Goal: Task Accomplishment & Management: Manage account settings

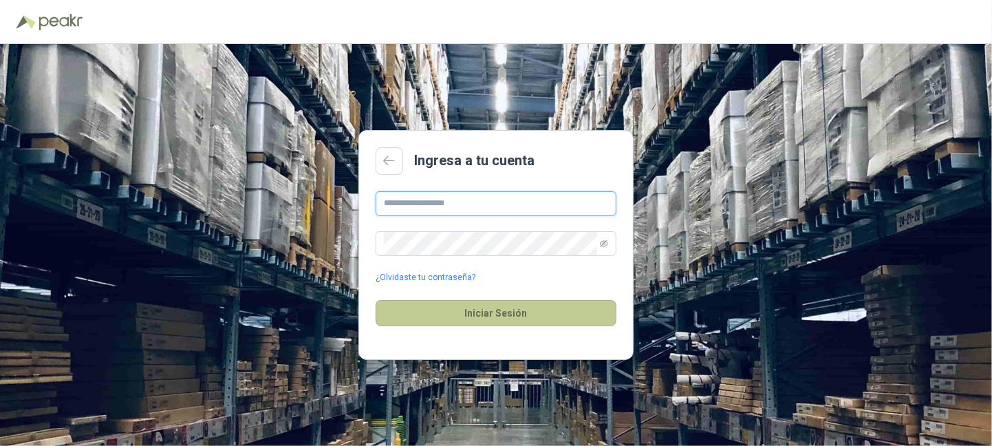
type input "**********"
click at [457, 310] on button "Iniciar Sesión" at bounding box center [496, 313] width 241 height 26
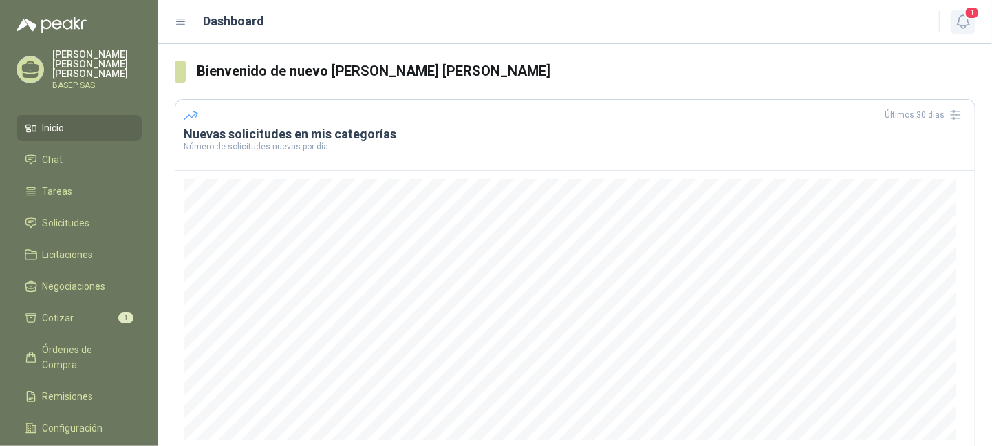
click at [960, 13] on icon "button" at bounding box center [963, 21] width 17 height 17
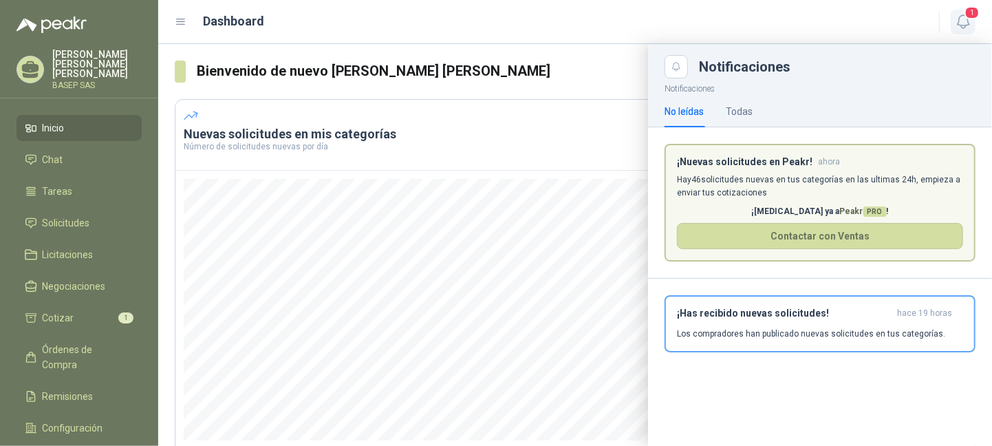
click at [951, 24] on button "1" at bounding box center [963, 22] width 25 height 25
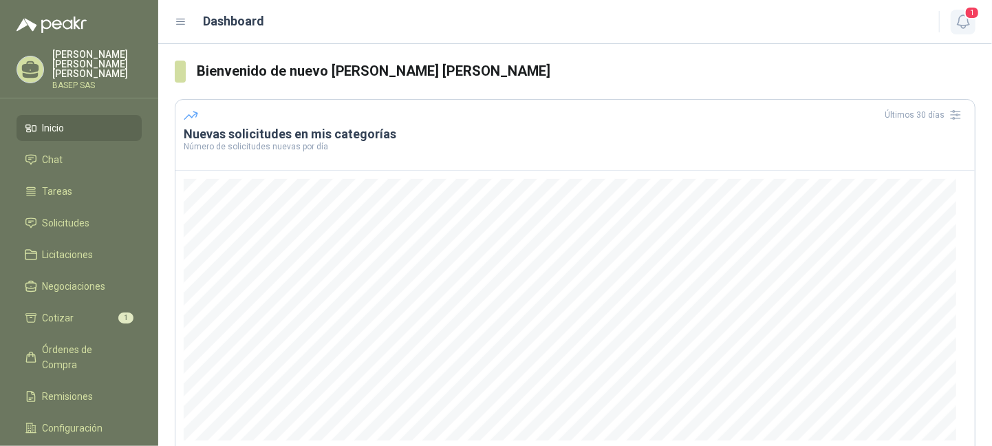
click at [951, 24] on button "1" at bounding box center [963, 22] width 25 height 25
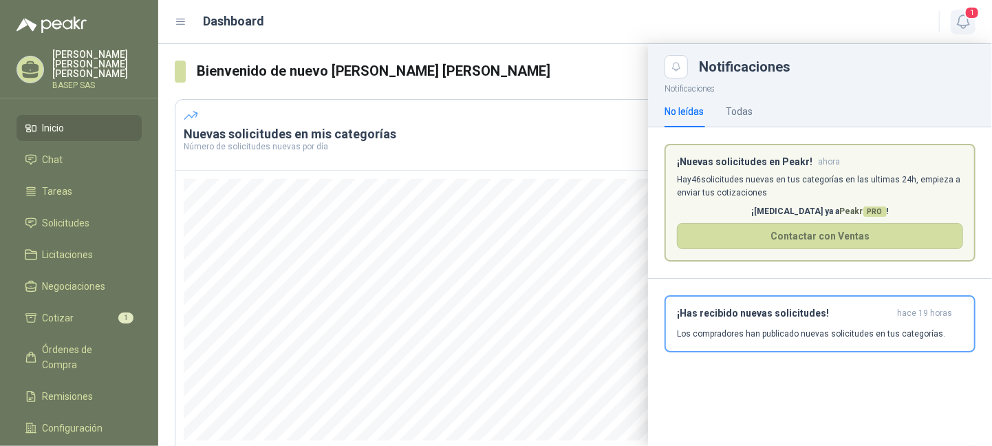
click at [951, 24] on button "1" at bounding box center [963, 22] width 25 height 25
